Goal: Information Seeking & Learning: Learn about a topic

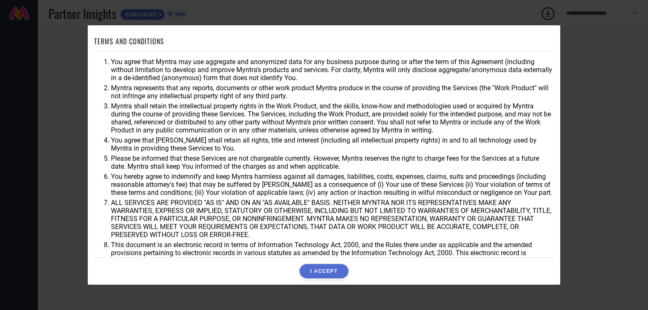
click at [320, 274] on button "I ACCEPT" at bounding box center [324, 271] width 49 height 14
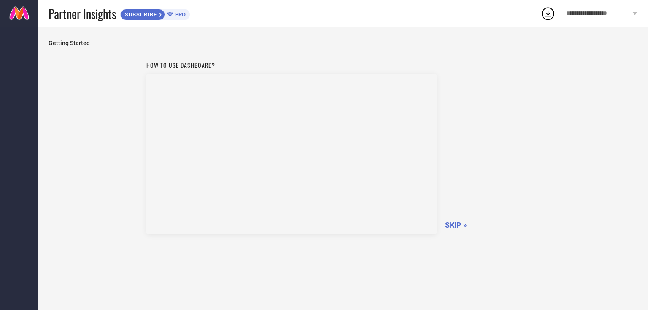
click at [116, 16] on span "Partner Insights" at bounding box center [83, 13] width 68 height 17
drag, startPoint x: 454, startPoint y: 219, endPoint x: 455, endPoint y: 227, distance: 7.7
click at [454, 219] on div "How to use dashboard? SKIP »" at bounding box center [343, 146] width 394 height 179
click at [456, 226] on span "SKIP »" at bounding box center [456, 225] width 22 height 9
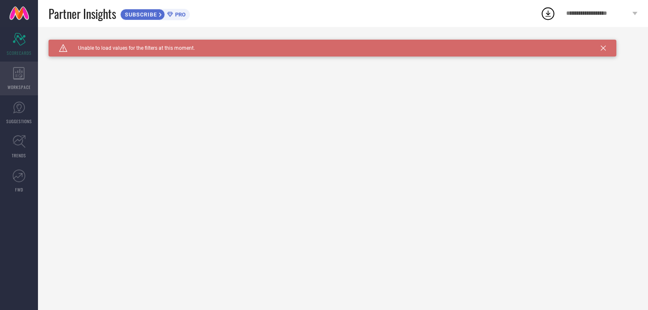
click at [30, 73] on div "WORKSPACE" at bounding box center [19, 79] width 38 height 34
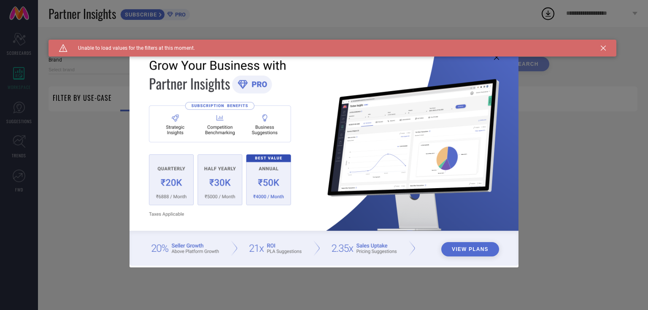
type input "1 STOP FASHION"
type input "All"
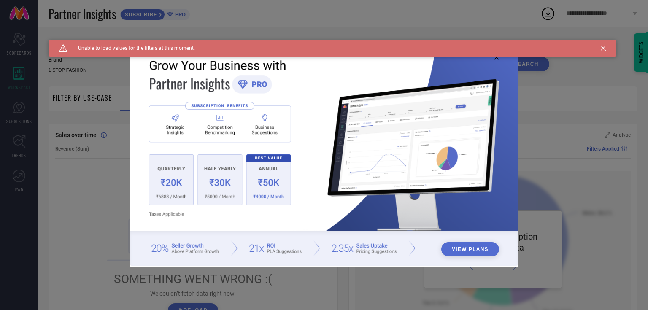
click at [605, 47] on icon at bounding box center [603, 48] width 5 height 5
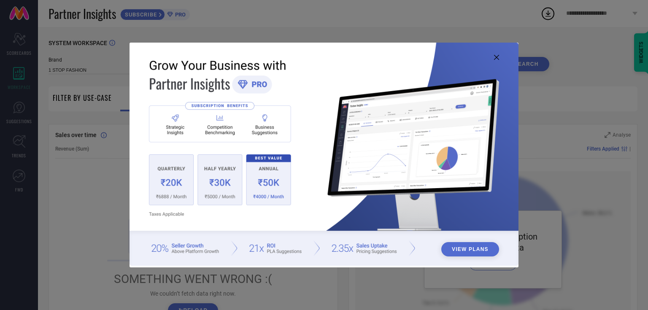
click at [496, 57] on icon at bounding box center [496, 57] width 5 height 5
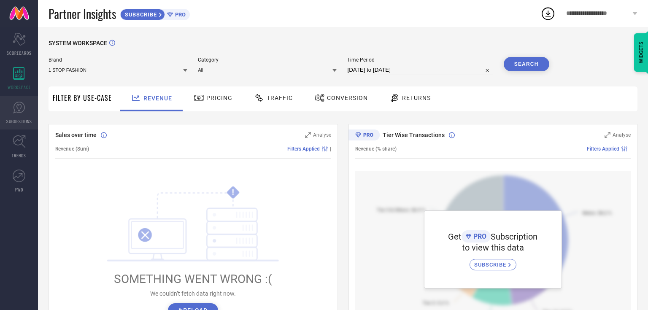
click at [11, 100] on link "SUGGESTIONS" at bounding box center [19, 113] width 38 height 34
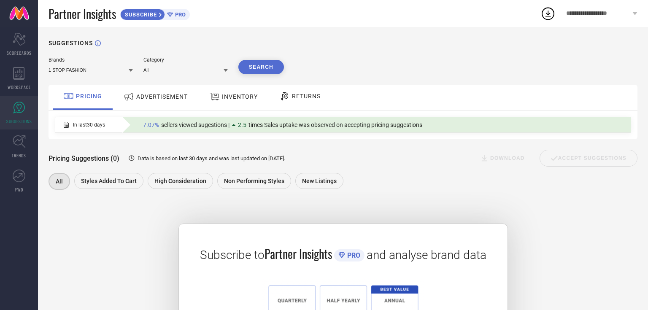
click at [162, 103] on div "ADVERTISEMENT" at bounding box center [156, 96] width 68 height 15
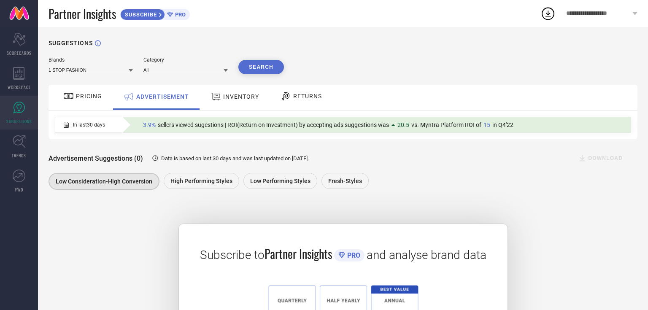
drag, startPoint x: 294, startPoint y: 302, endPoint x: 289, endPoint y: 287, distance: 15.6
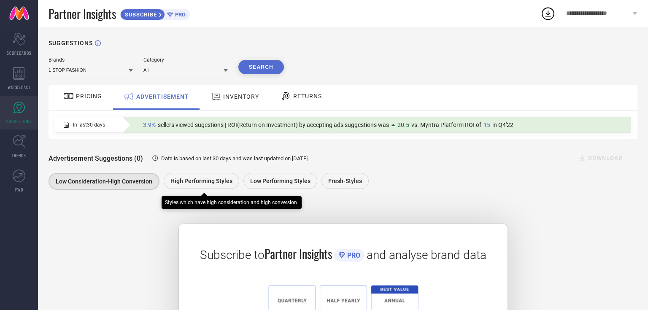
click at [190, 187] on div "High Performing Styles" at bounding box center [202, 181] width 76 height 16
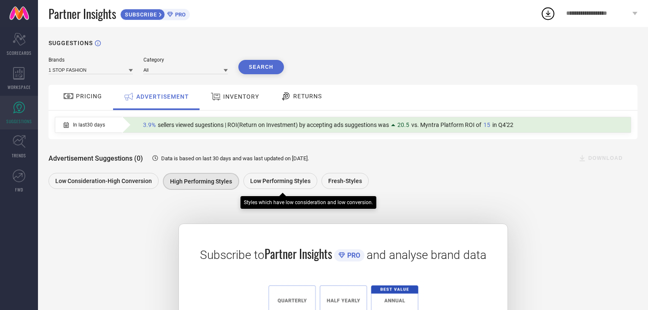
click at [256, 181] on span "Low Performing Styles" at bounding box center [280, 181] width 60 height 7
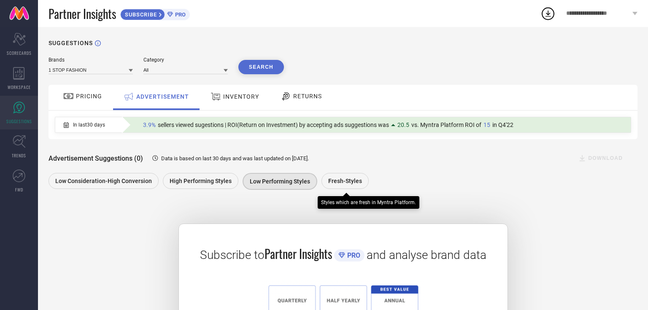
click at [343, 186] on div "Fresh-Styles" at bounding box center [345, 181] width 47 height 16
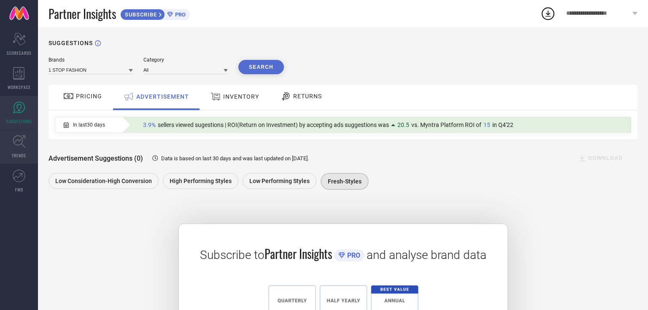
click at [25, 140] on icon at bounding box center [19, 141] width 13 height 13
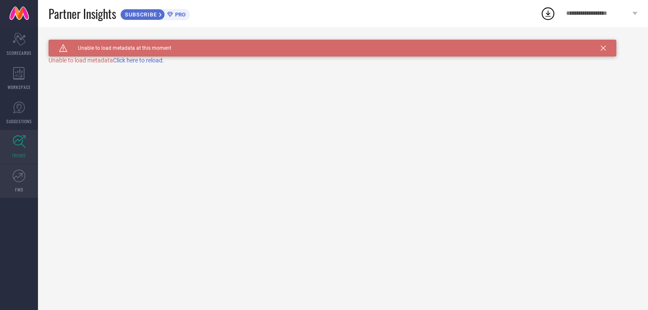
click at [12, 189] on link "FWD" at bounding box center [19, 181] width 38 height 34
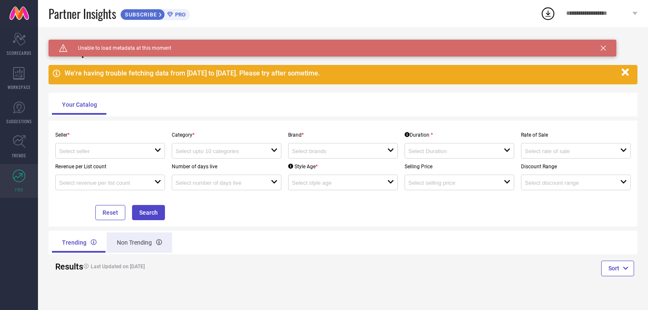
click at [149, 240] on div "Non Trending" at bounding box center [139, 243] width 65 height 20
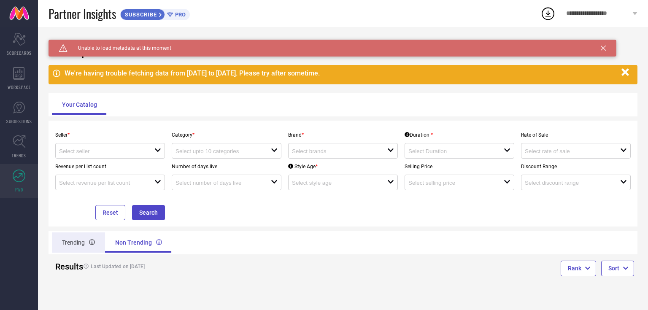
click at [75, 244] on div "Trending" at bounding box center [78, 243] width 53 height 20
click at [114, 153] on input at bounding box center [102, 151] width 86 height 6
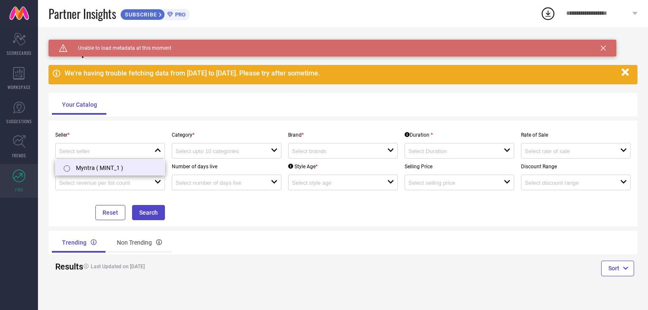
click at [114, 170] on li "Myntra ( MINT_1 )" at bounding box center [110, 167] width 109 height 15
type input "Myntra ( MINT_1 )"
click at [212, 150] on input at bounding box center [219, 151] width 86 height 6
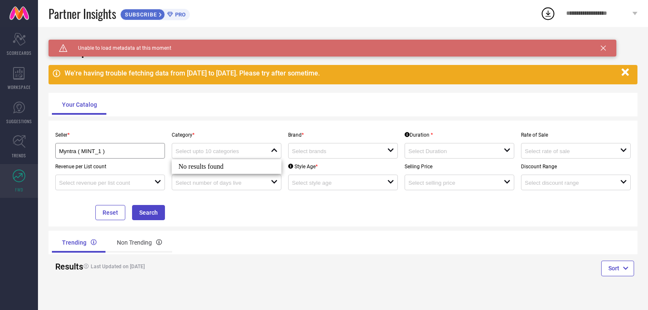
click at [211, 168] on div "No results found" at bounding box center [227, 167] width 110 height 14
click at [325, 154] on input at bounding box center [335, 151] width 86 height 6
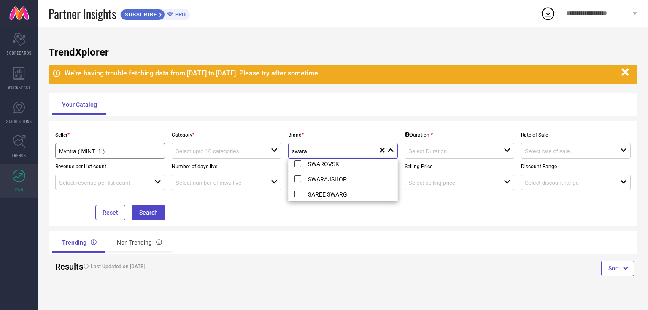
scroll to position [3, 0]
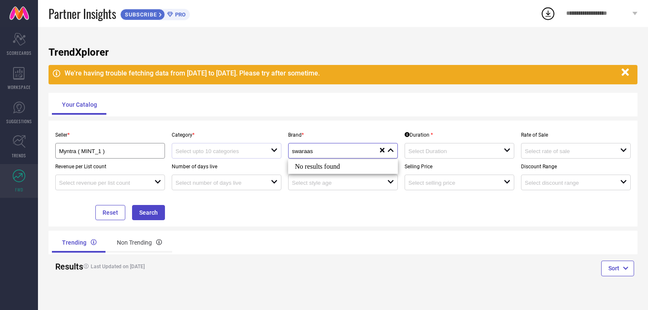
type input "swaraas"
click at [270, 152] on div at bounding box center [223, 151] width 95 height 8
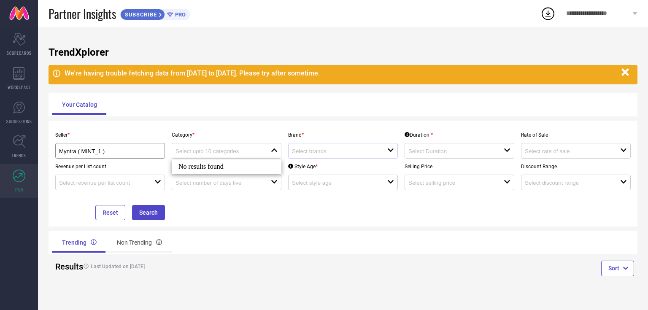
click at [236, 170] on div "No results found" at bounding box center [227, 167] width 110 height 14
click at [439, 157] on div "open" at bounding box center [460, 151] width 110 height 16
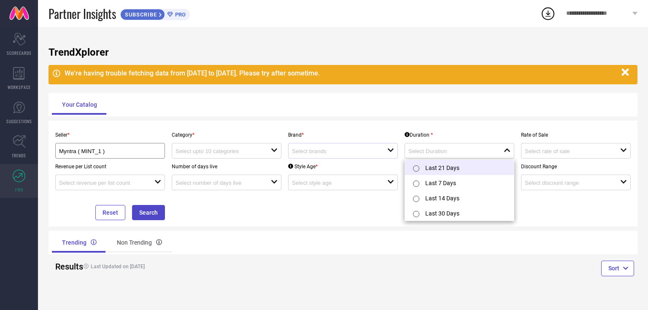
click at [446, 172] on li "Last 21 Days" at bounding box center [459, 167] width 109 height 15
type input "Last 21 Days"
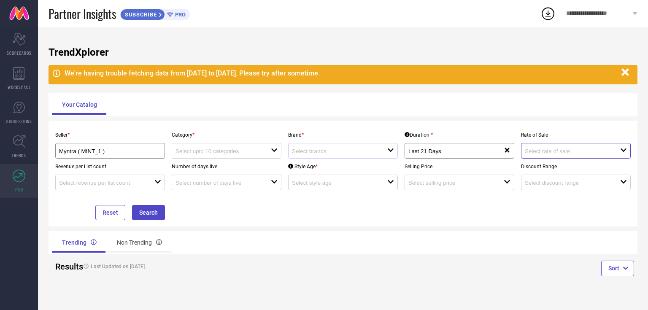
click at [563, 152] on input at bounding box center [568, 151] width 86 height 6
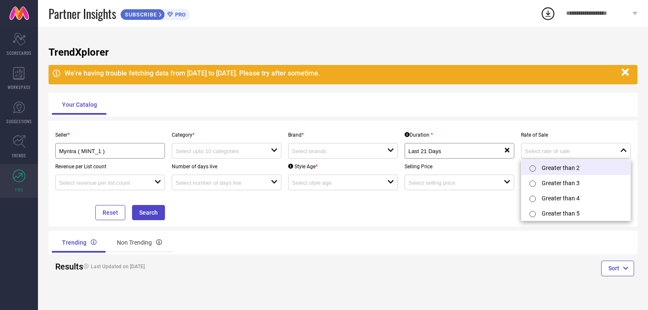
click at [569, 172] on li "Greater than 2" at bounding box center [576, 167] width 109 height 15
type input "Greater than 2"
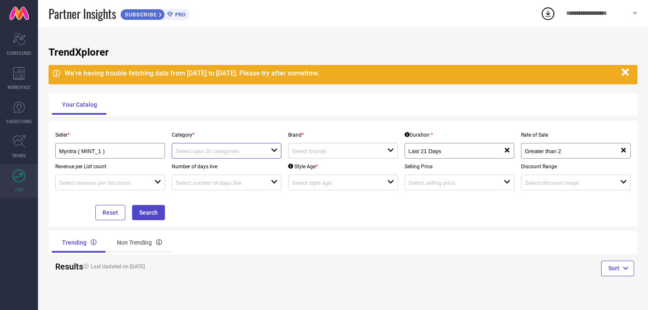
click at [230, 151] on input at bounding box center [219, 151] width 86 height 6
click at [223, 169] on div "No results found" at bounding box center [227, 167] width 110 height 14
click at [118, 154] on input "Myntra ( MINT_1 )" at bounding box center [105, 151] width 92 height 6
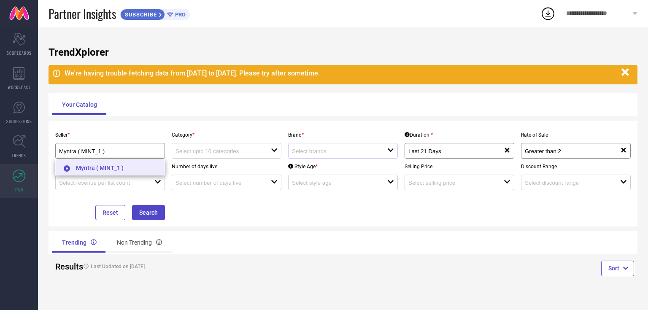
click at [120, 168] on li "Myntra ( MINT_1 )" at bounding box center [110, 167] width 109 height 15
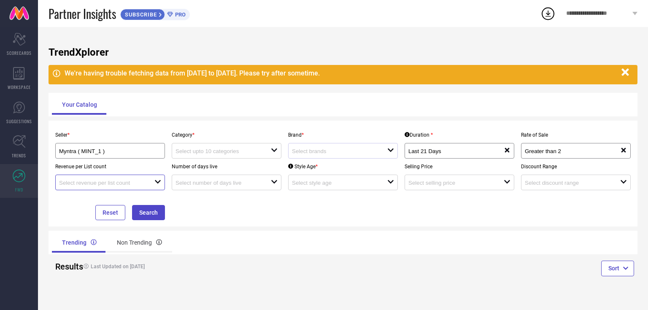
click at [115, 186] on input at bounding box center [102, 183] width 86 height 6
click at [22, 156] on span "TRENDS" at bounding box center [19, 155] width 14 height 6
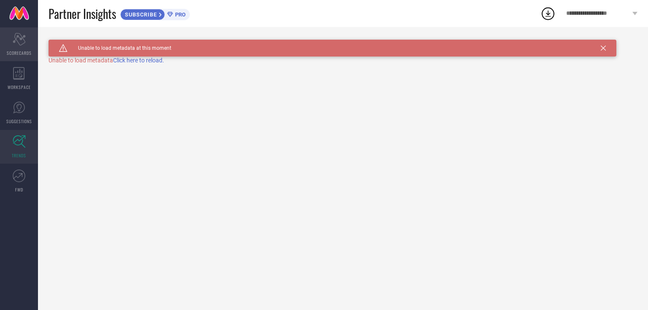
click at [31, 47] on div "Scorecard SCORECARDS" at bounding box center [19, 44] width 38 height 34
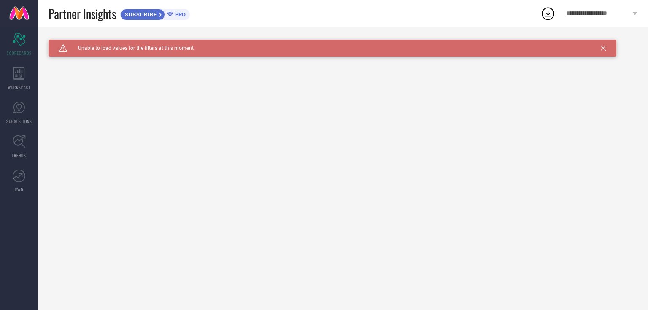
click at [606, 50] on div "Caution Created with Sketch. Unable to load values for the filters at this mome…" at bounding box center [333, 48] width 568 height 17
click at [549, 15] on icon at bounding box center [548, 14] width 5 height 6
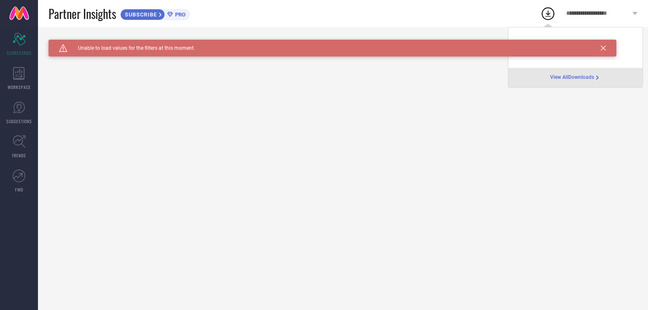
click at [604, 45] on div "Caution Created with Sketch. Unable to load values for the filters at this mome…" at bounding box center [333, 48] width 568 height 17
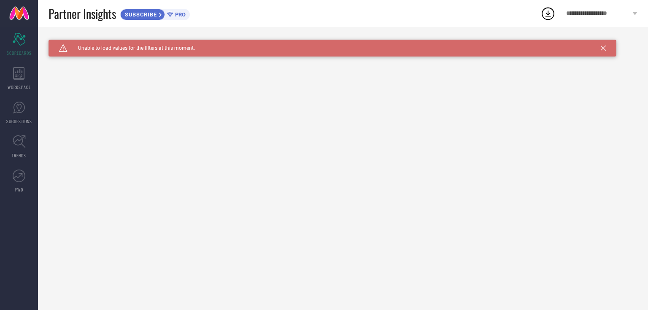
click at [603, 47] on icon at bounding box center [603, 48] width 5 height 5
